Goal: Information Seeking & Learning: Check status

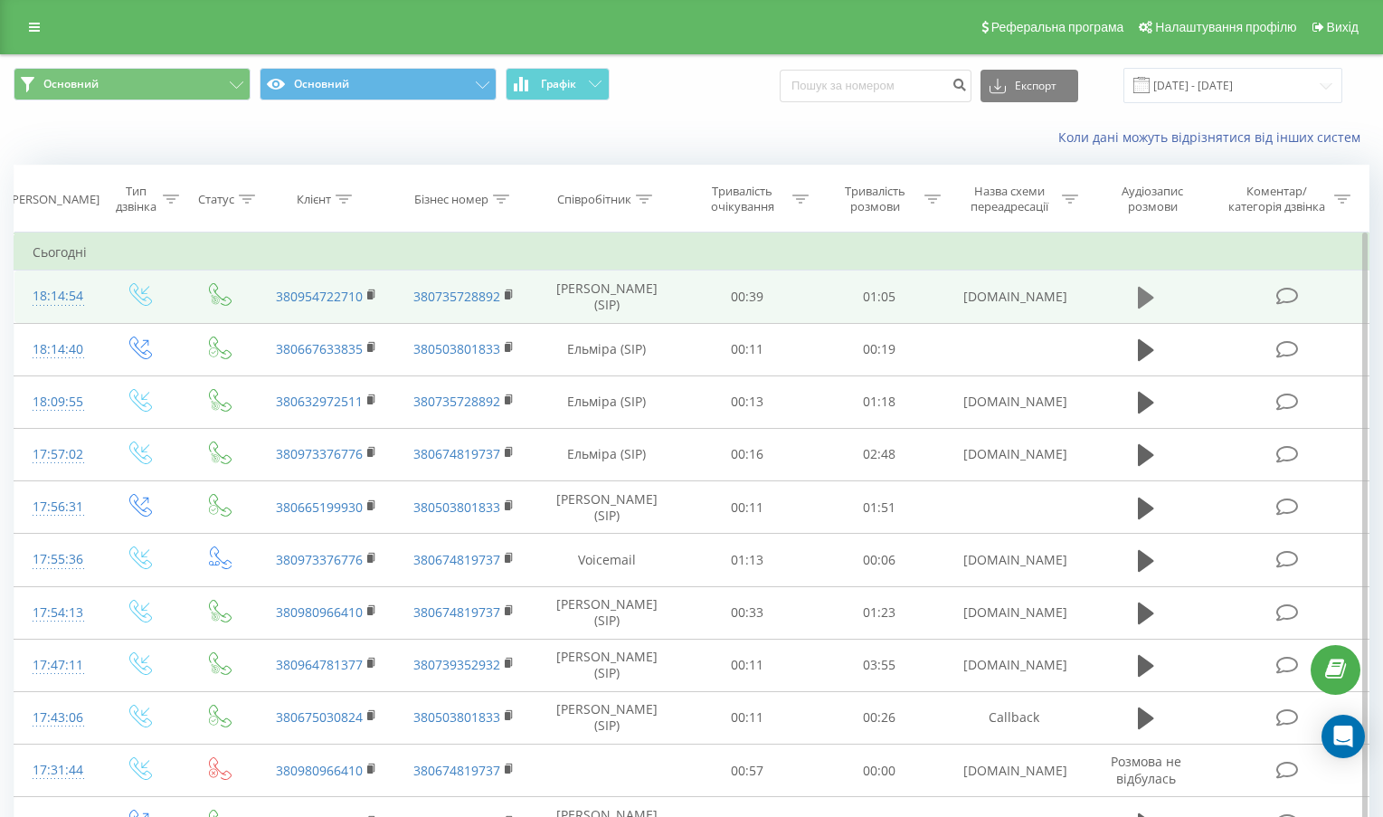
click at [1139, 291] on icon at bounding box center [1146, 298] width 16 height 22
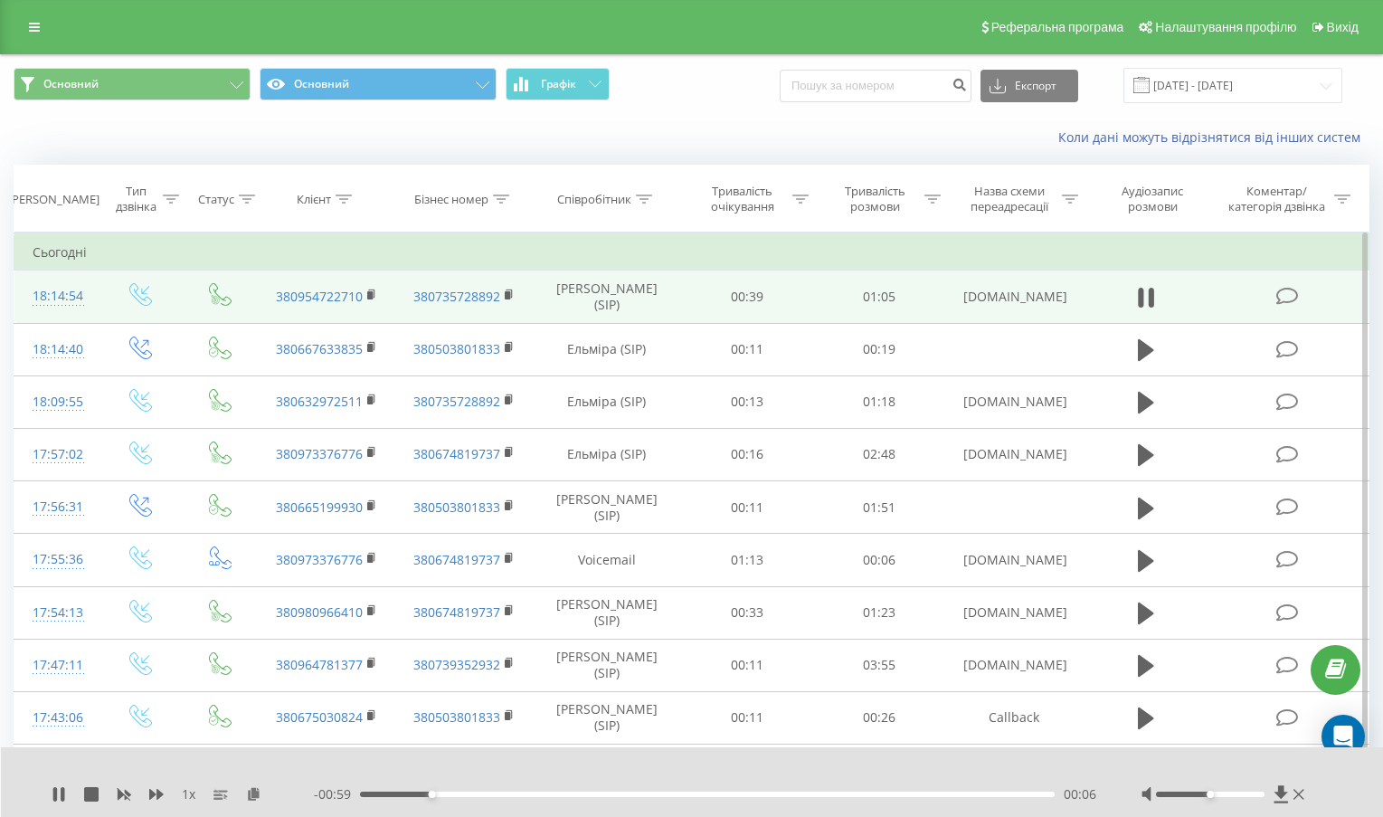
click at [1243, 801] on div at bounding box center [1225, 794] width 167 height 18
click at [1247, 796] on div at bounding box center [1210, 794] width 109 height 5
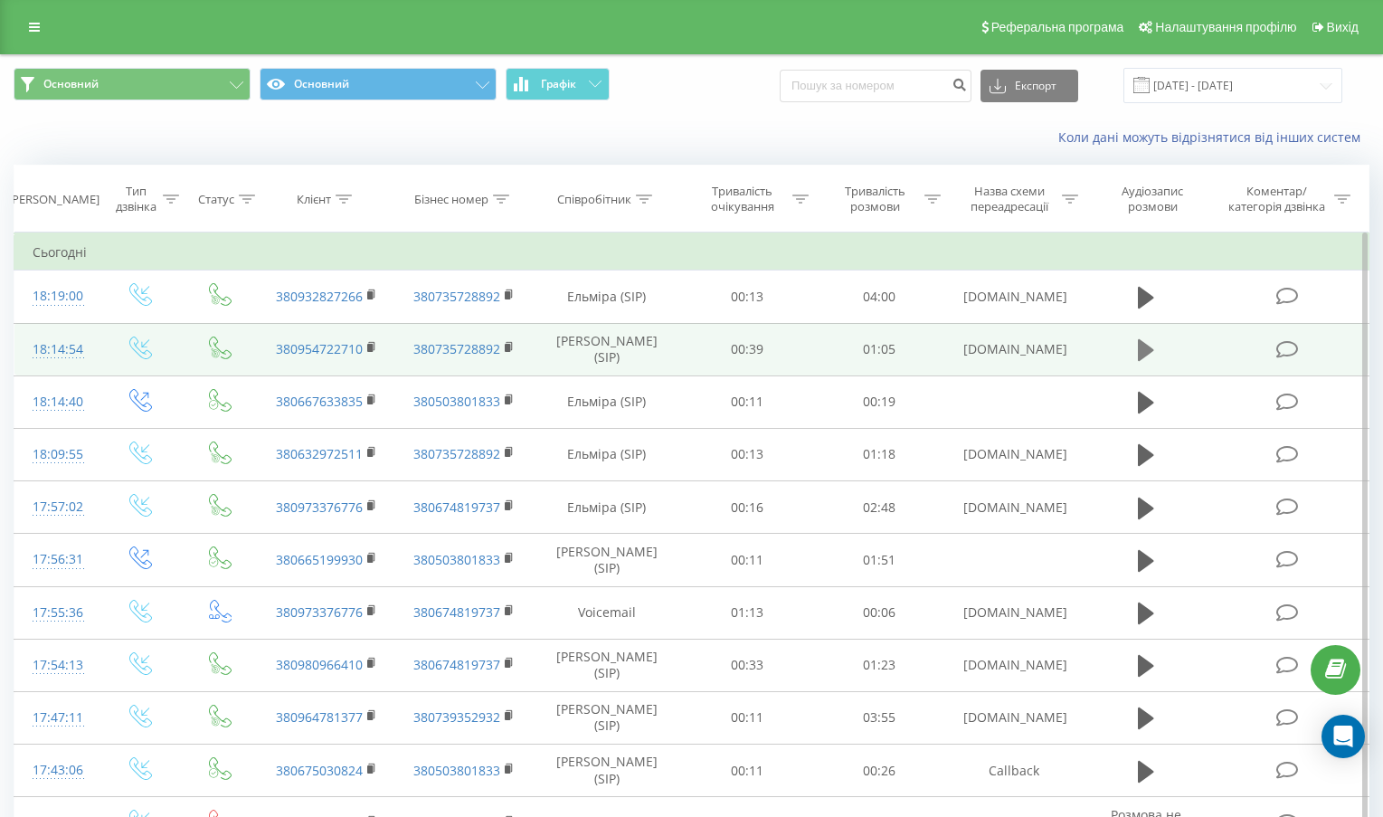
click at [1135, 351] on button at bounding box center [1146, 350] width 27 height 27
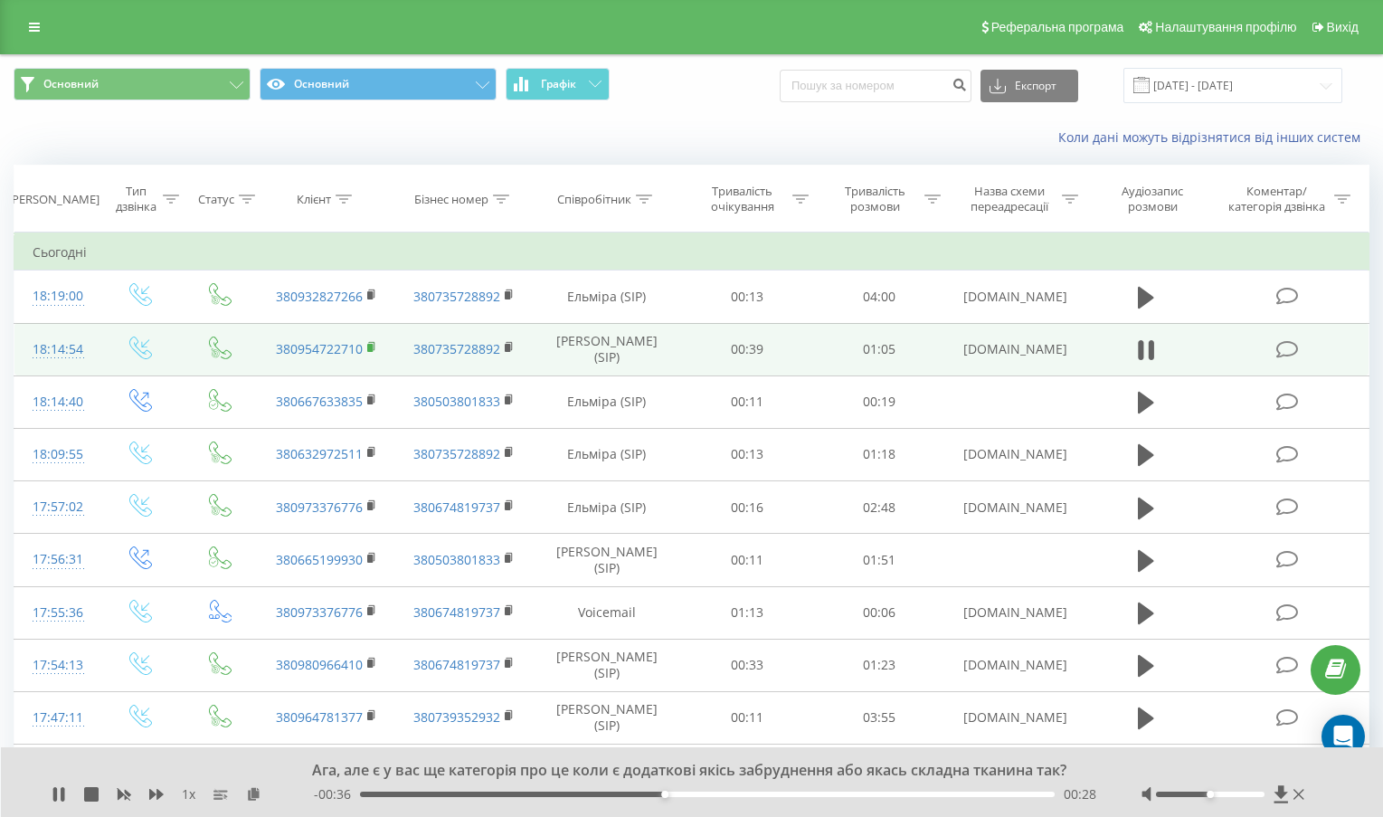
click at [374, 350] on icon at bounding box center [371, 346] width 6 height 8
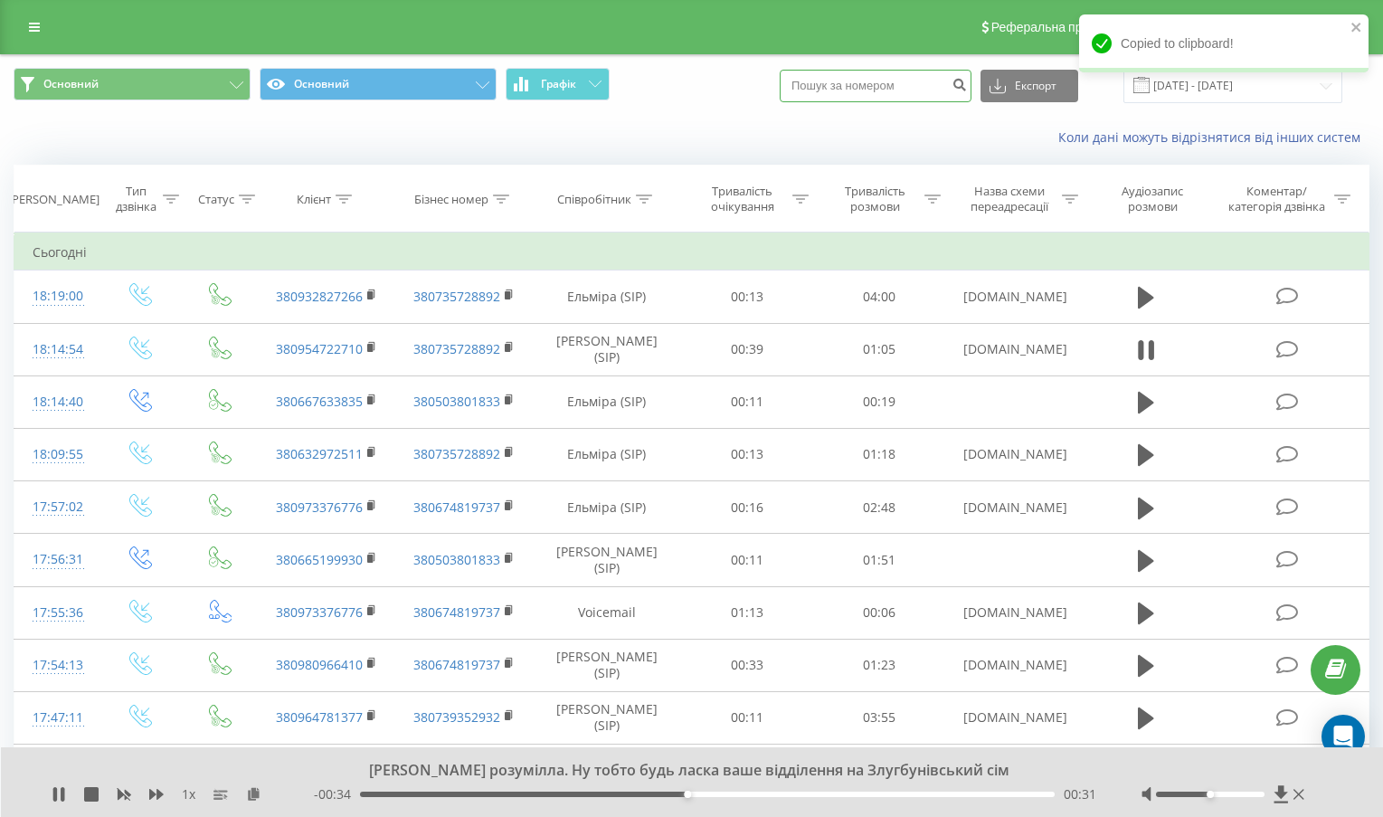
paste input "380954722710"
type input "380954722710"
click at [1143, 353] on icon at bounding box center [1141, 350] width 5 height 20
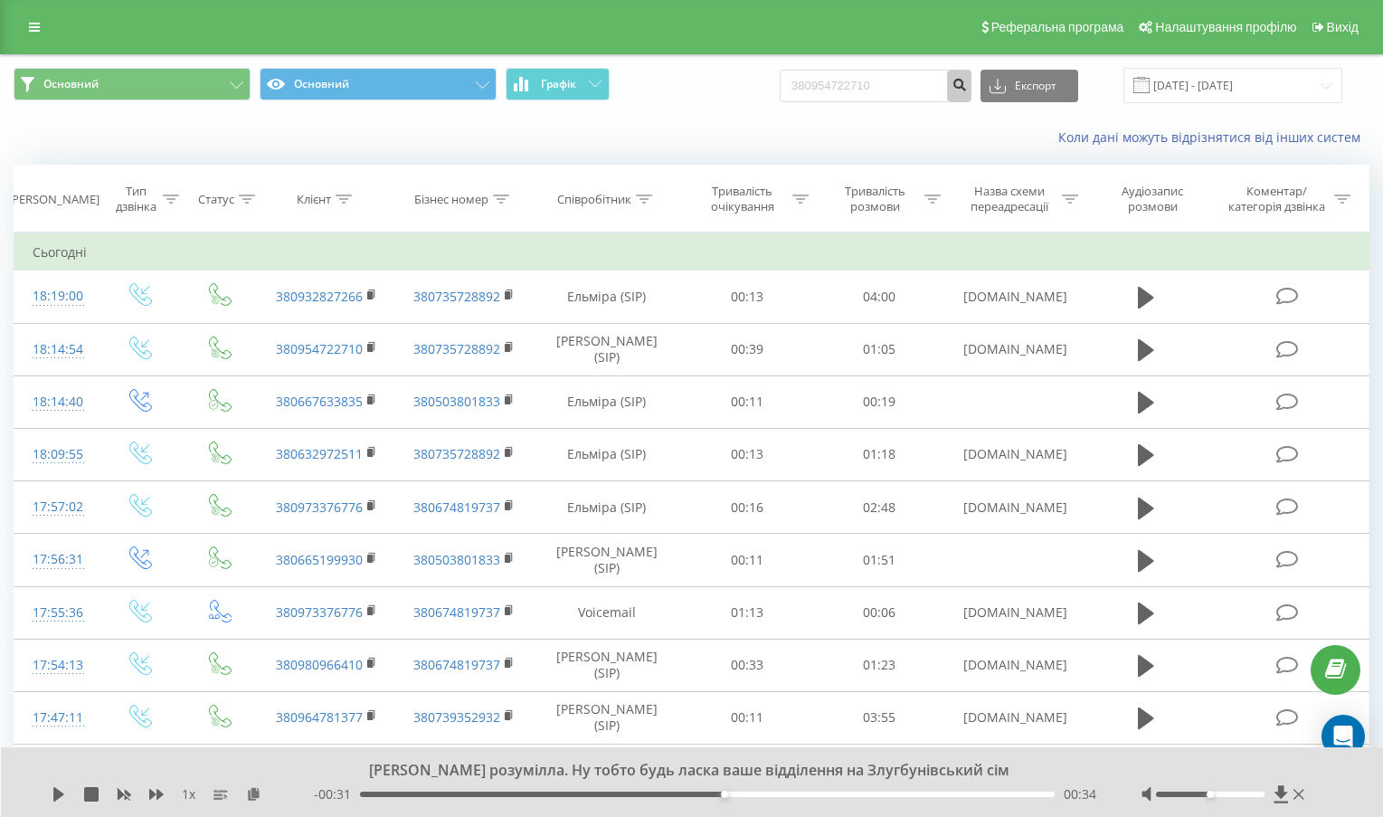
click at [967, 88] on icon "submit" at bounding box center [959, 82] width 15 height 11
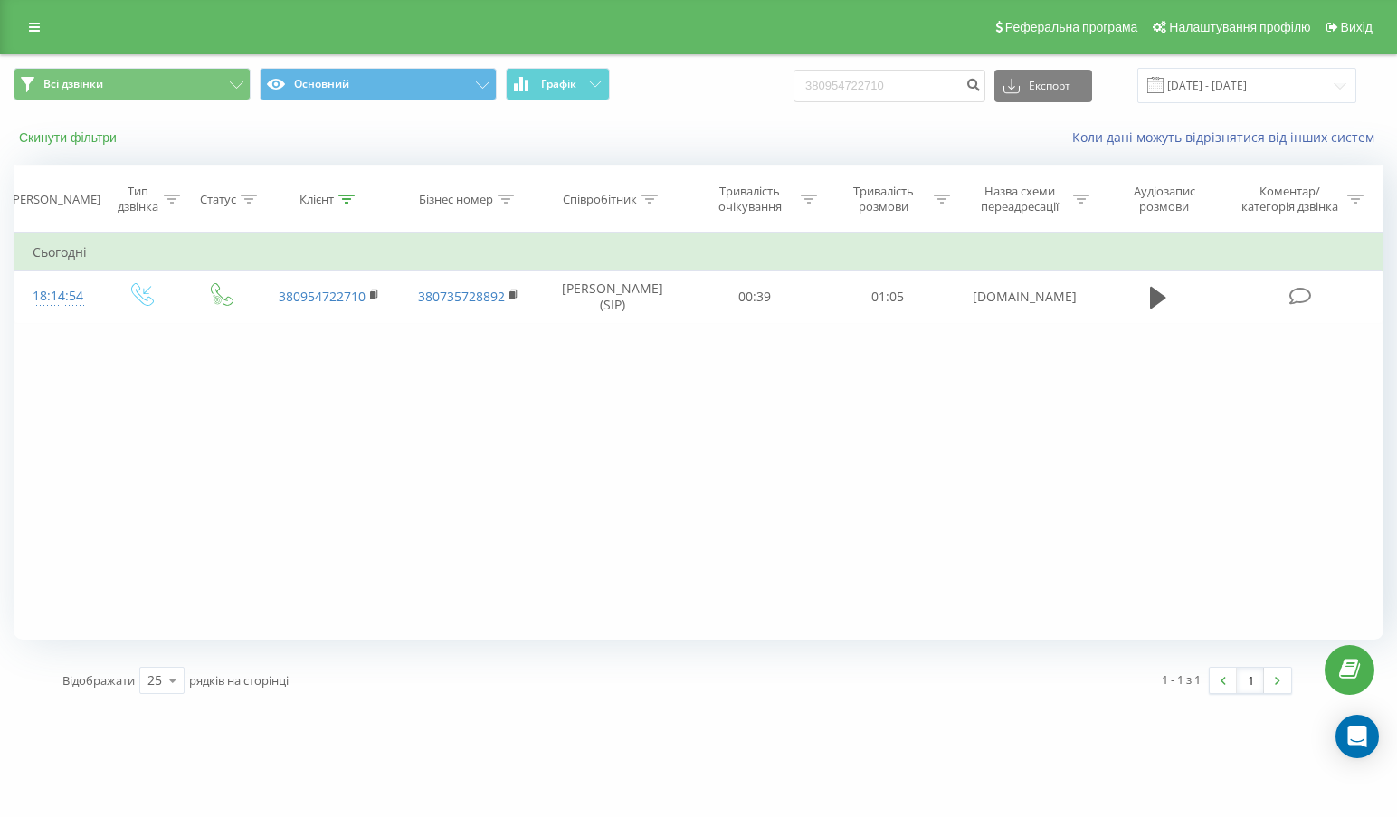
click at [70, 139] on button "Скинути фільтри" at bounding box center [70, 137] width 112 height 16
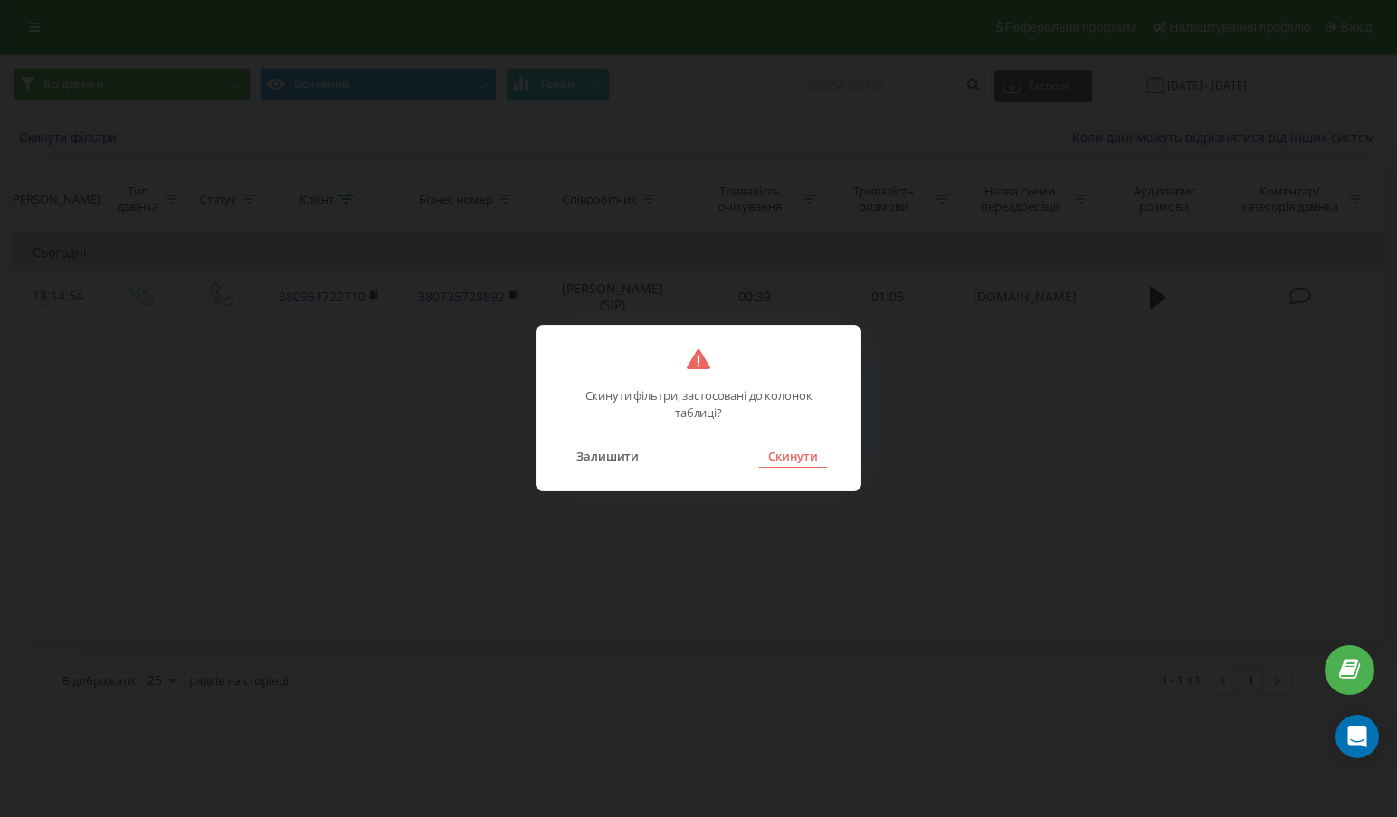
click at [808, 463] on button "Скинути" at bounding box center [793, 456] width 68 height 24
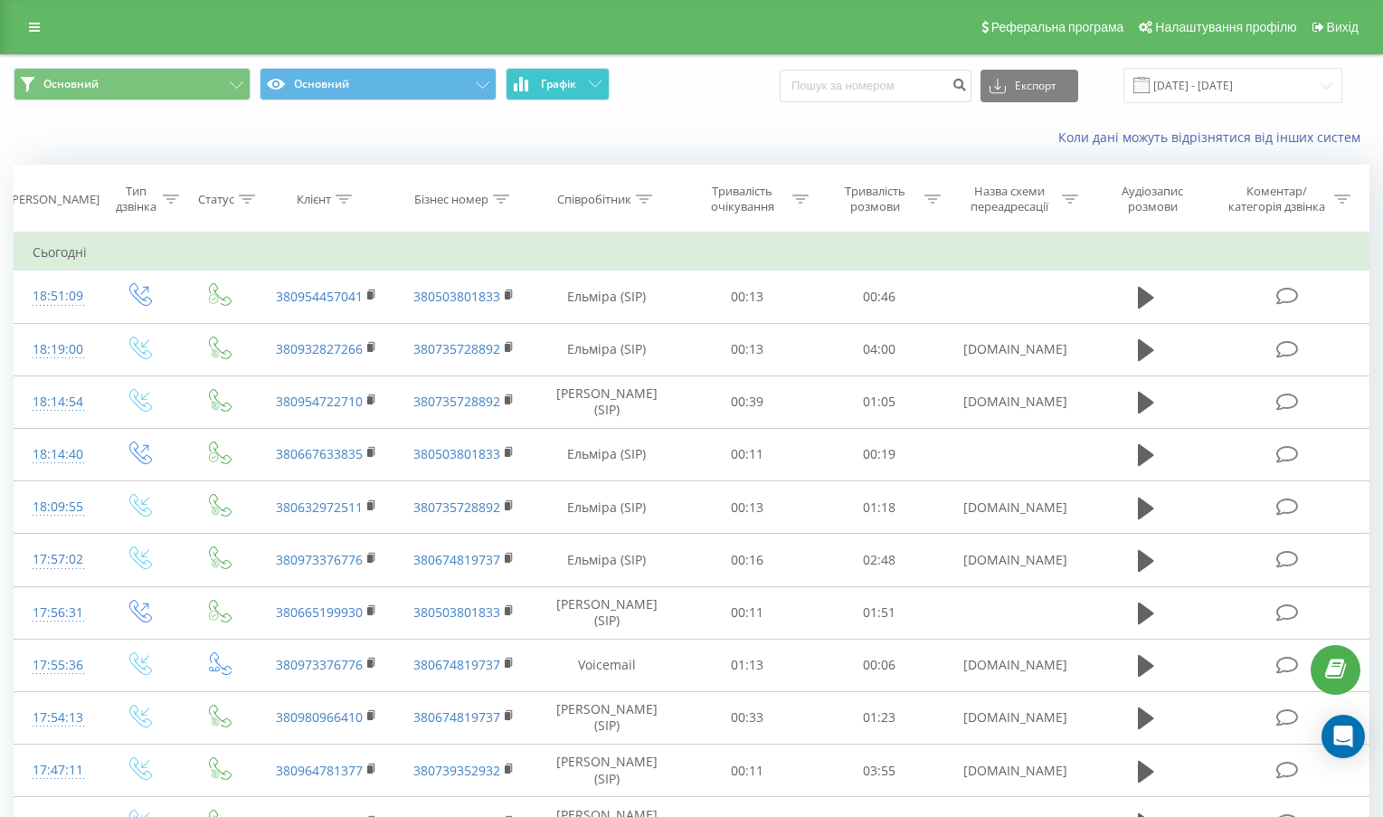
click at [575, 78] on span "Графік" at bounding box center [558, 84] width 35 height 13
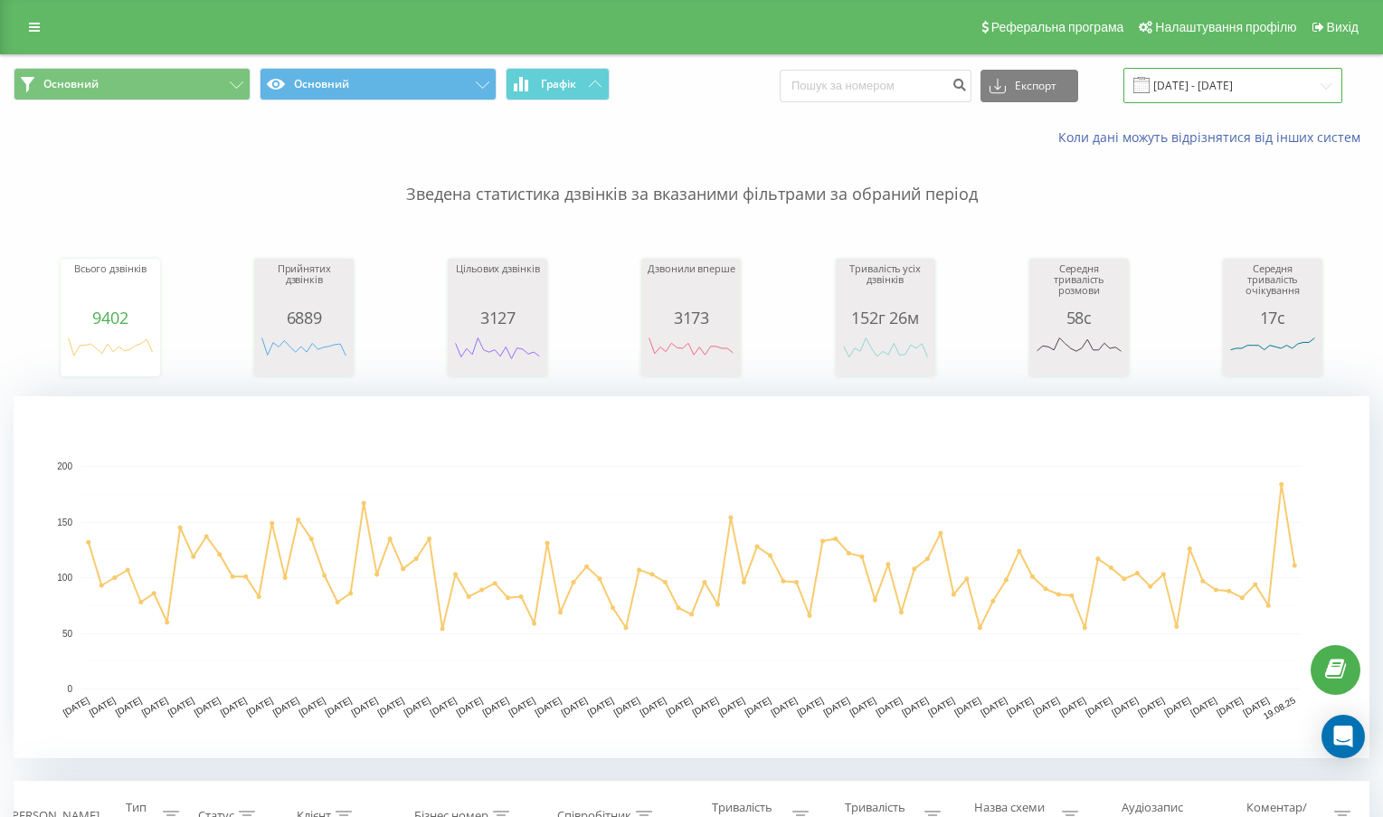
click at [1208, 90] on input "[DATE] - [DATE]" at bounding box center [1233, 85] width 219 height 35
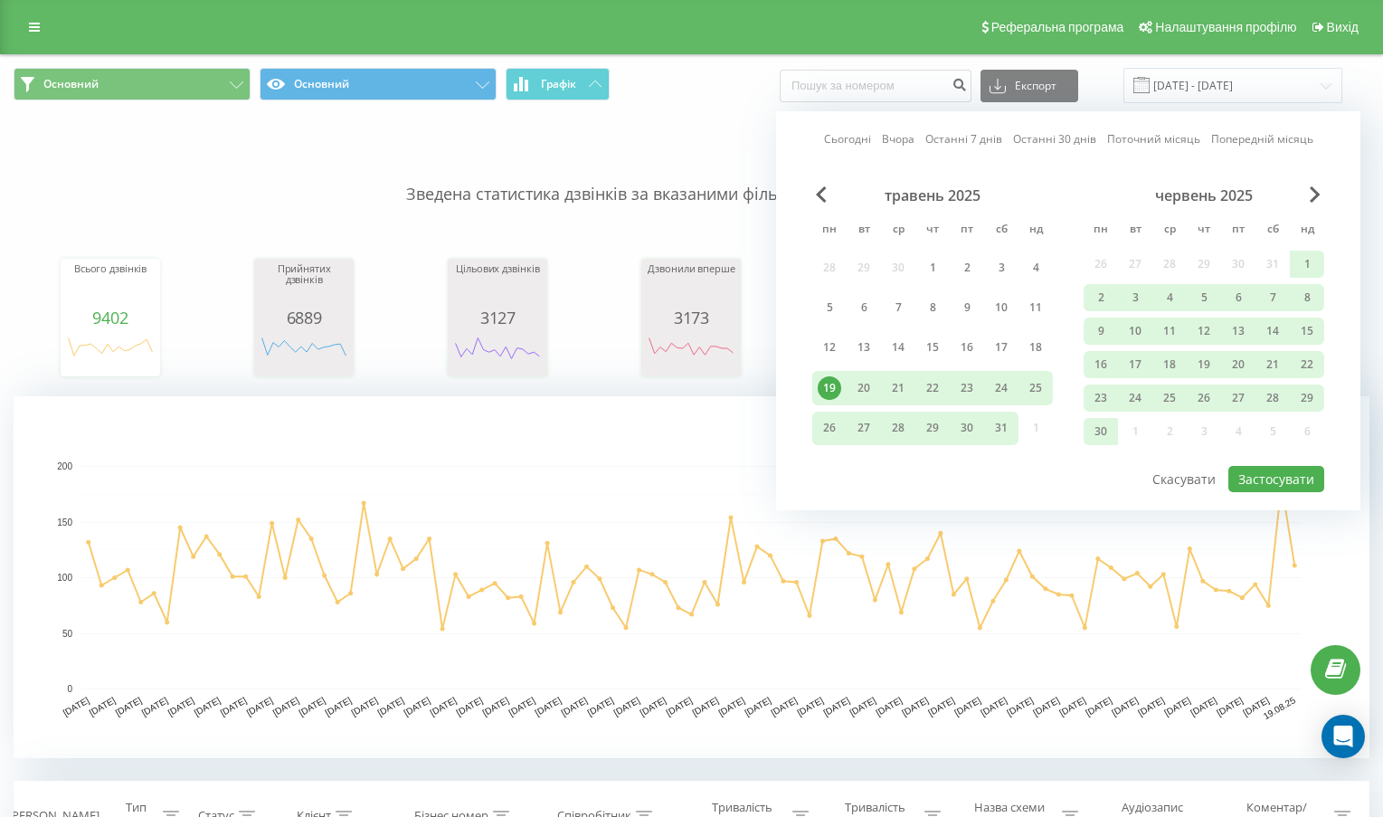
click at [838, 140] on link "Сьогодні" at bounding box center [847, 138] width 47 height 17
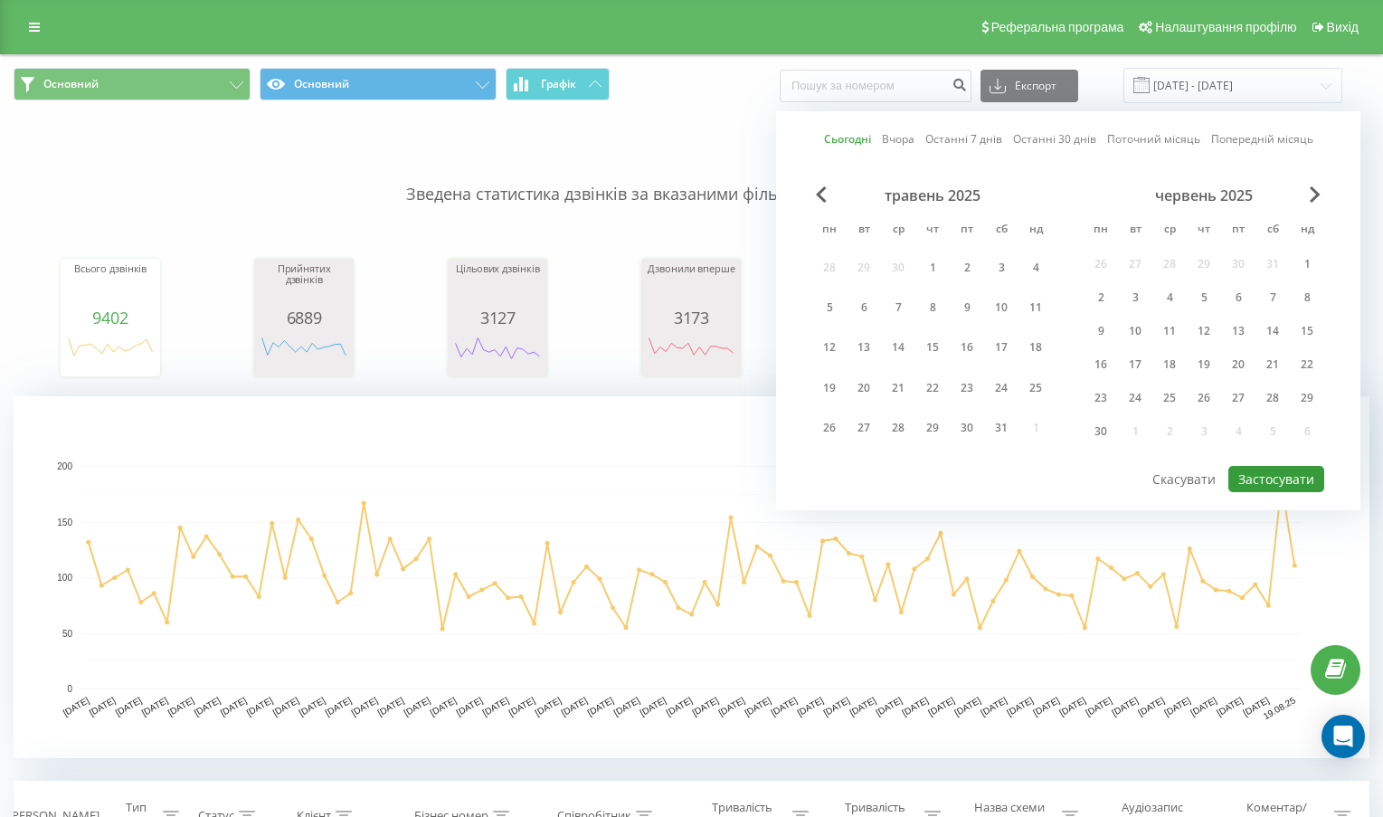
click at [1270, 490] on button "Застосувати" at bounding box center [1277, 479] width 96 height 26
type input "[DATE] - [DATE]"
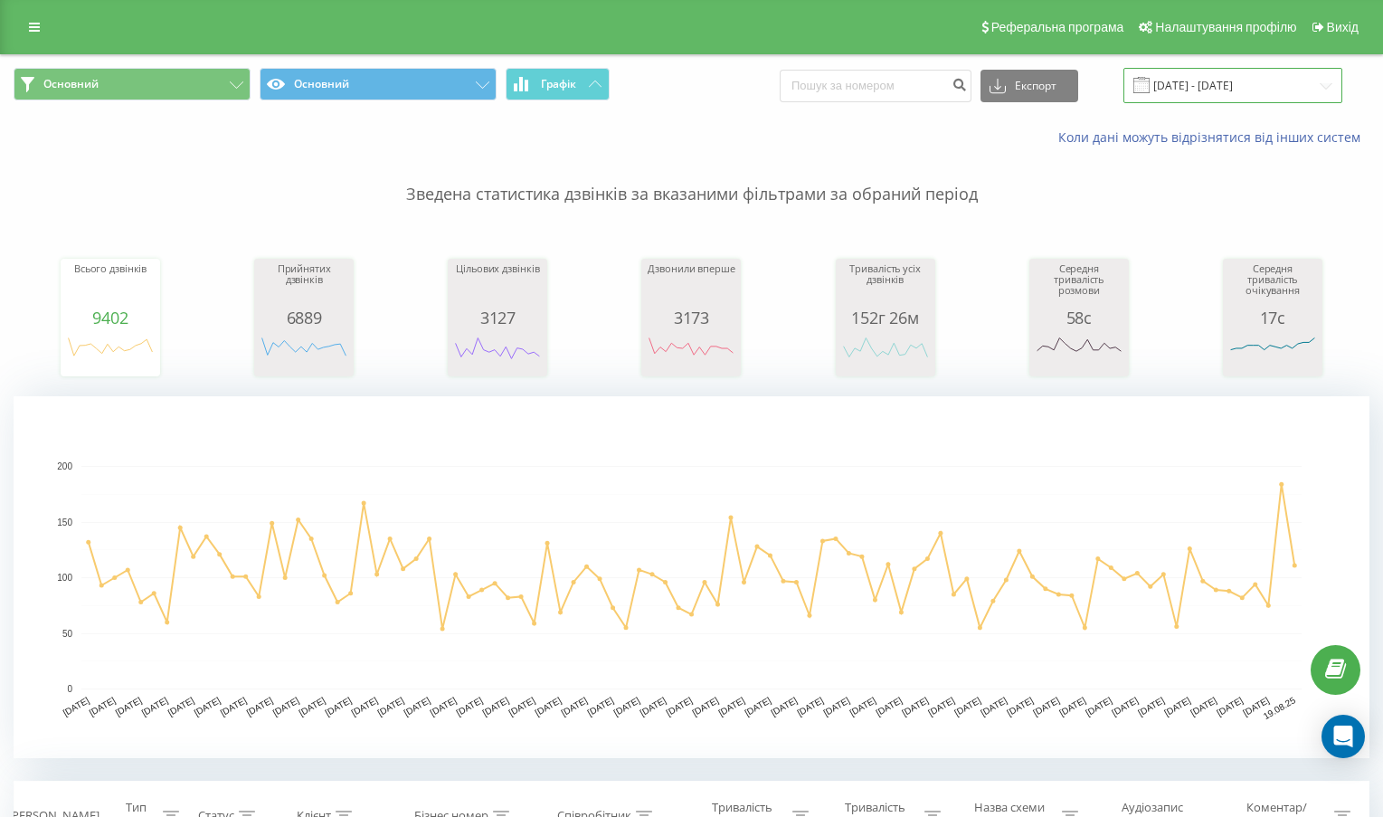
click at [1241, 79] on input "[DATE] - [DATE]" at bounding box center [1233, 85] width 219 height 35
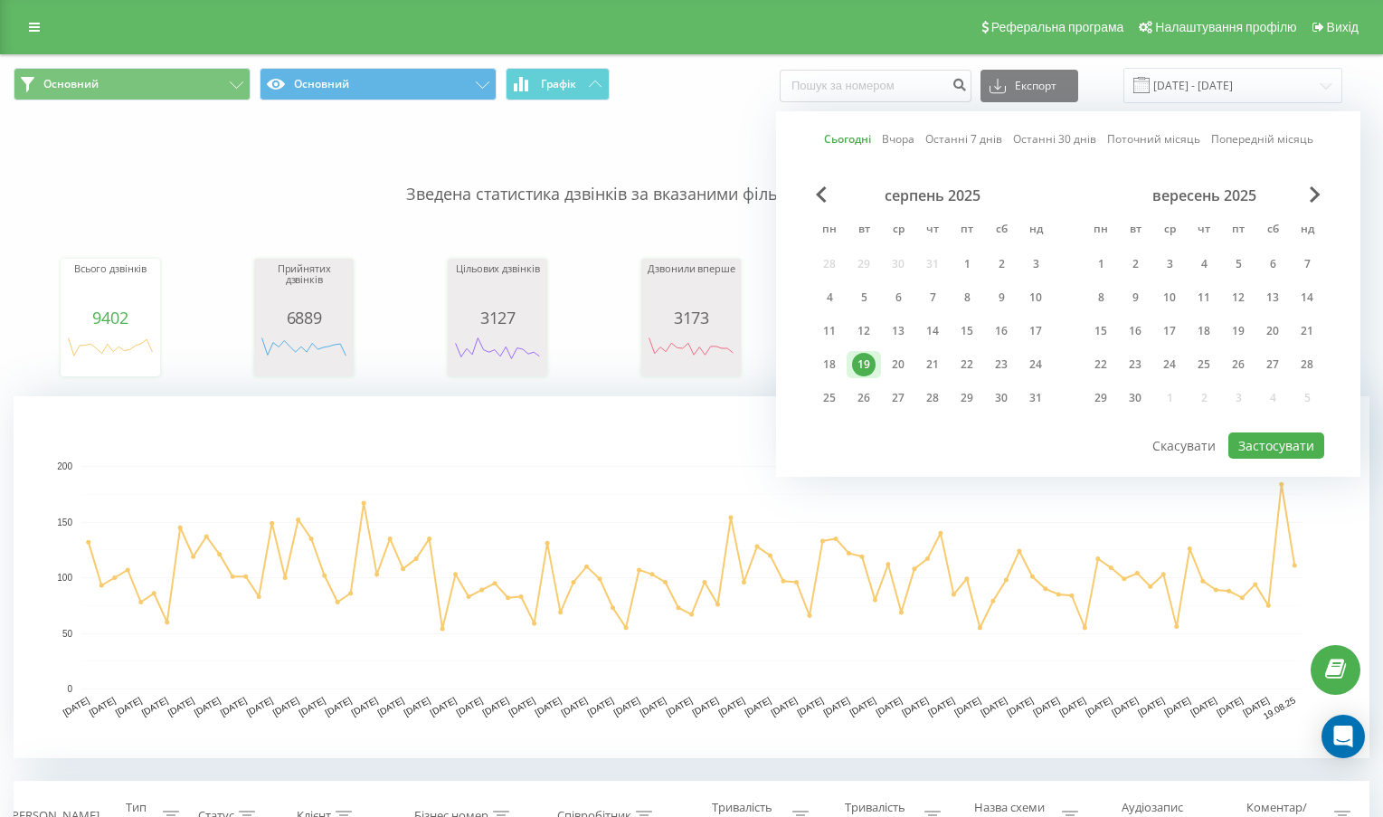
click at [844, 137] on link "Сьогодні" at bounding box center [847, 138] width 47 height 17
click at [1282, 441] on button "Застосувати" at bounding box center [1277, 445] width 96 height 26
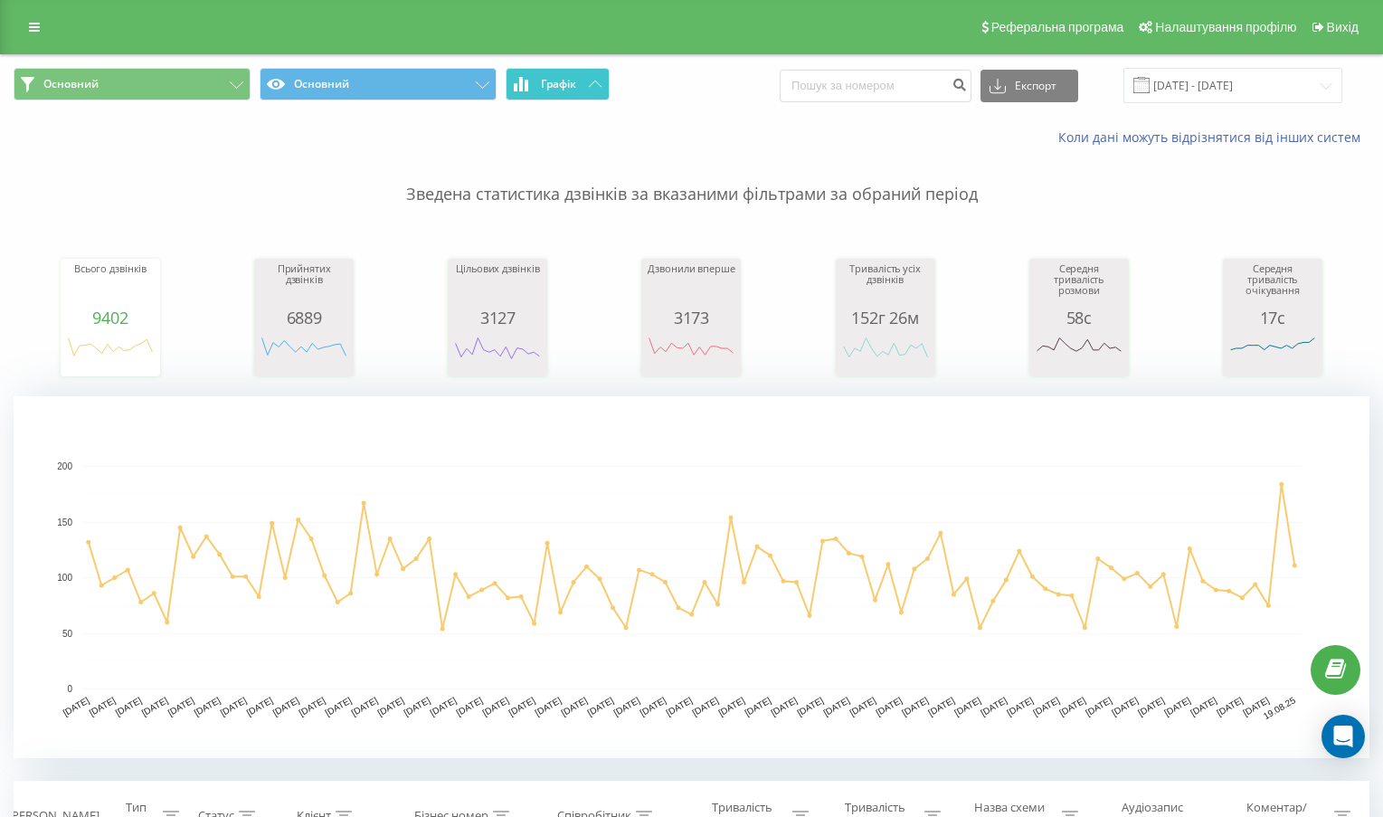
click at [579, 86] on button "Графік" at bounding box center [558, 84] width 104 height 33
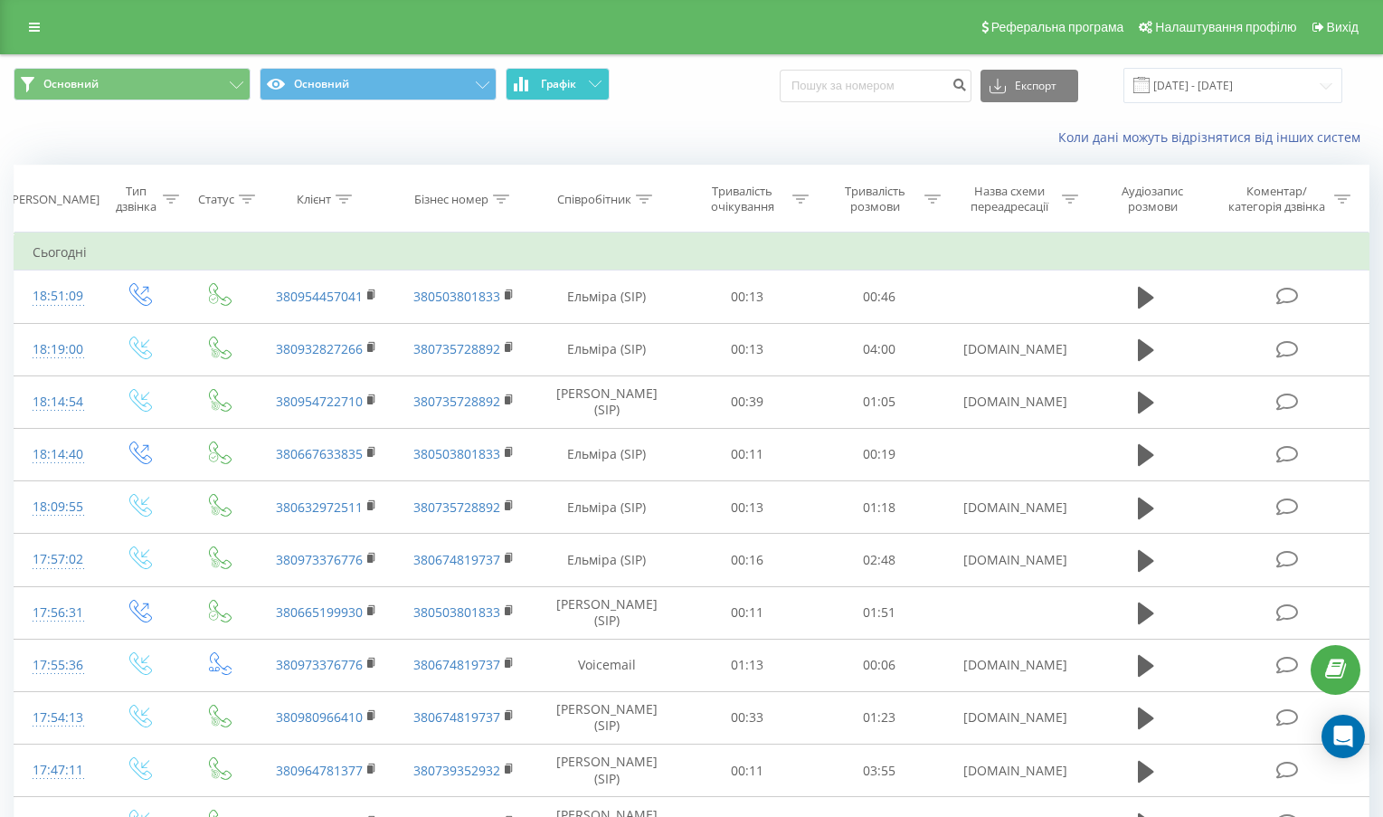
click at [579, 86] on button "Графік" at bounding box center [558, 84] width 104 height 33
